Goal: Information Seeking & Learning: Learn about a topic

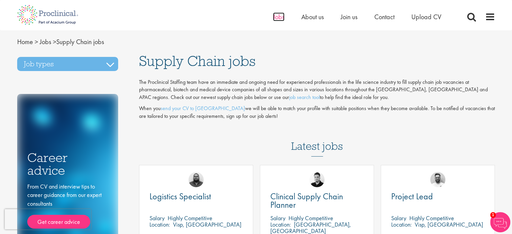
click at [282, 17] on span "Jobs" at bounding box center [278, 16] width 11 height 9
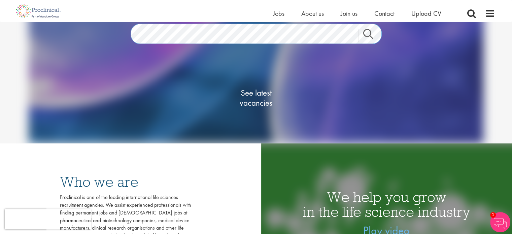
scroll to position [34, 0]
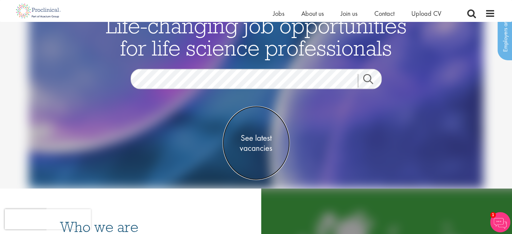
click at [257, 147] on span "See latest vacancies" at bounding box center [256, 143] width 67 height 20
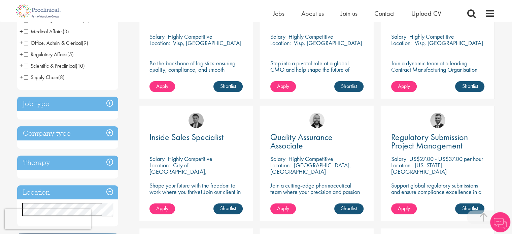
scroll to position [269, 0]
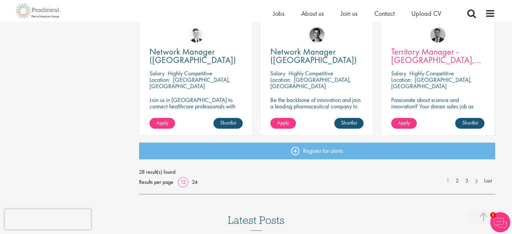
scroll to position [505, 0]
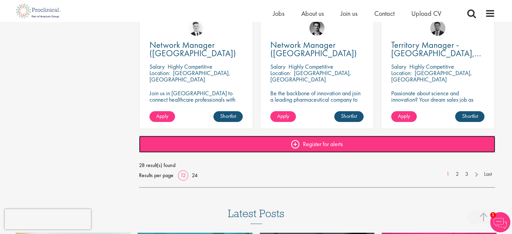
click at [403, 151] on link "Register for alerts" at bounding box center [317, 144] width 356 height 17
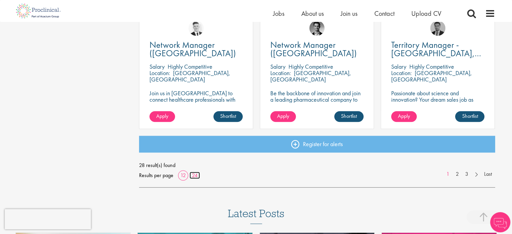
click at [195, 175] on link "24" at bounding box center [195, 175] width 10 height 7
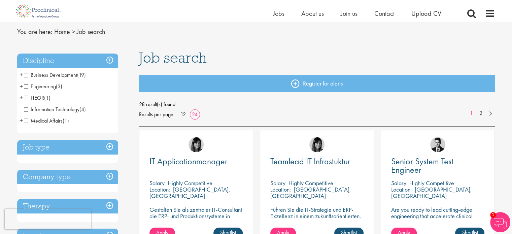
scroll to position [34, 0]
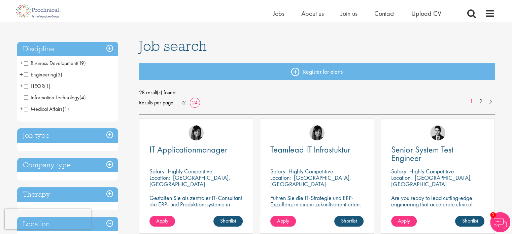
click at [110, 132] on h3 "Job type" at bounding box center [67, 135] width 101 height 14
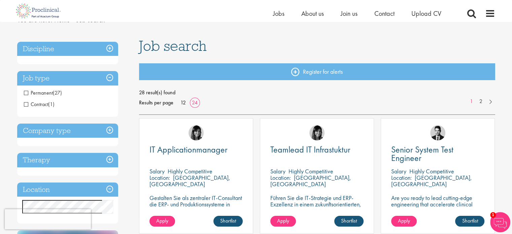
click at [57, 94] on span "(27)" at bounding box center [57, 92] width 9 height 7
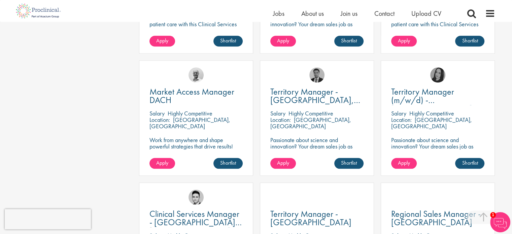
scroll to position [741, 0]
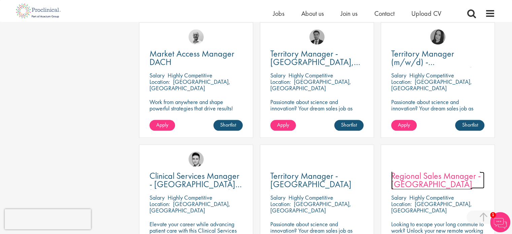
click at [455, 179] on span "Regional Sales Manager - [GEOGRAPHIC_DATA]" at bounding box center [436, 180] width 90 height 20
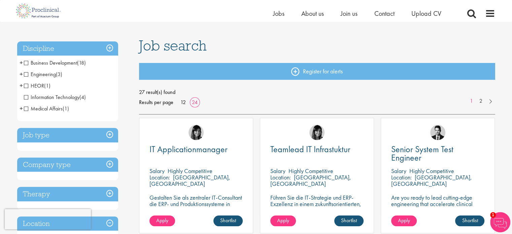
scroll to position [104, 0]
